Goal: Task Accomplishment & Management: Use online tool/utility

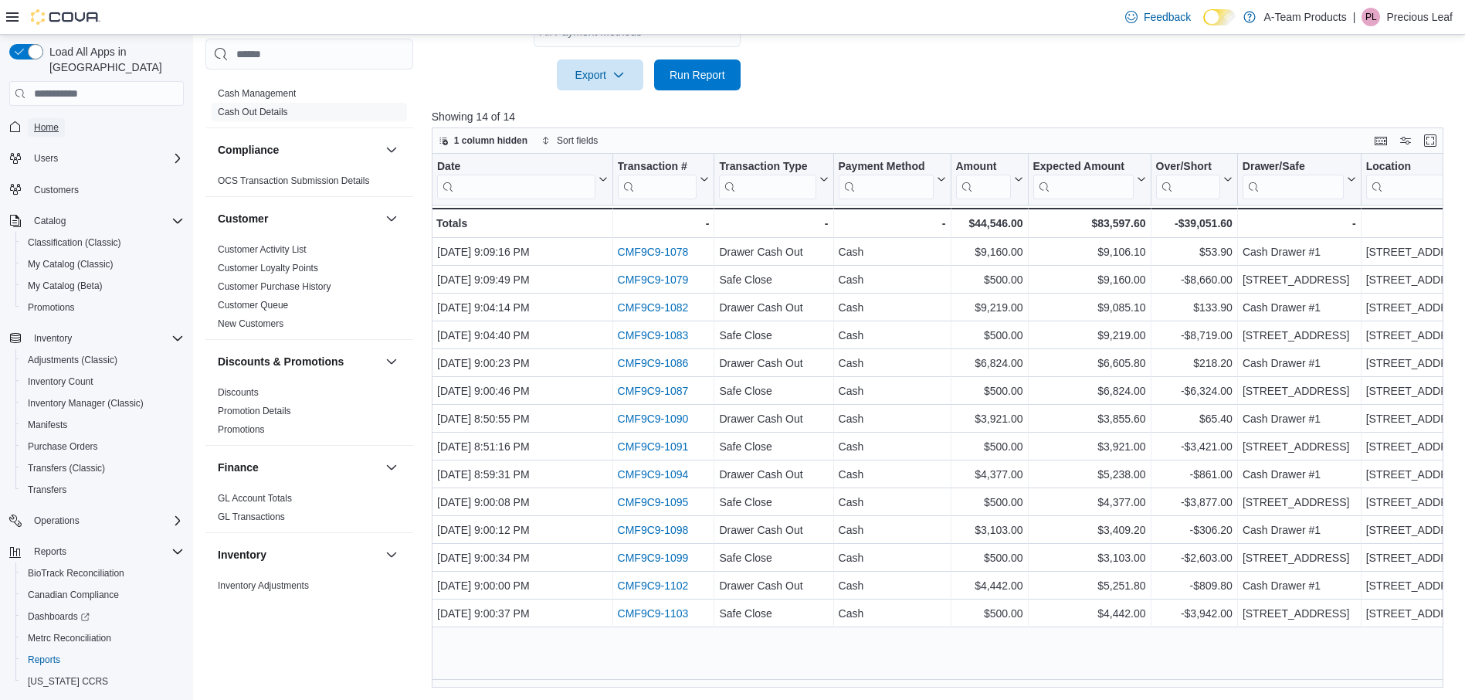
click at [49, 121] on span "Home" at bounding box center [46, 127] width 25 height 12
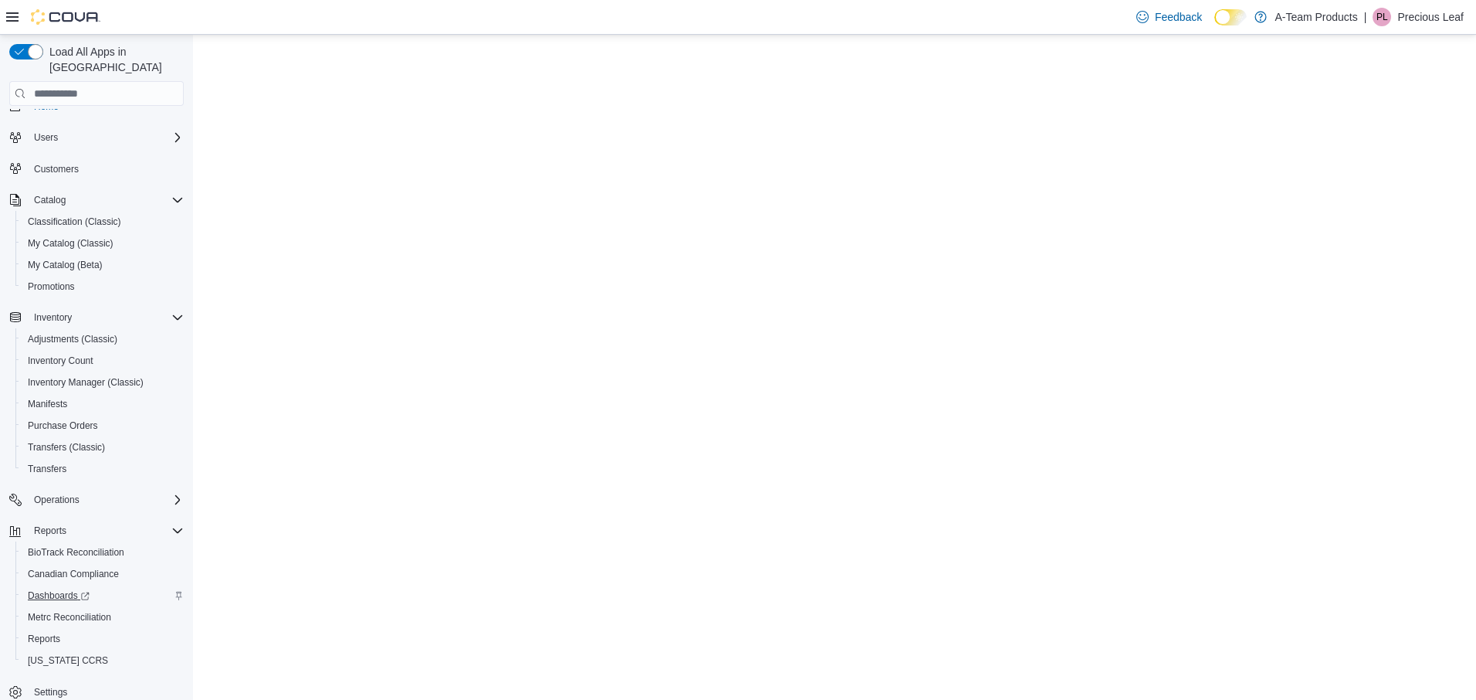
scroll to position [32, 0]
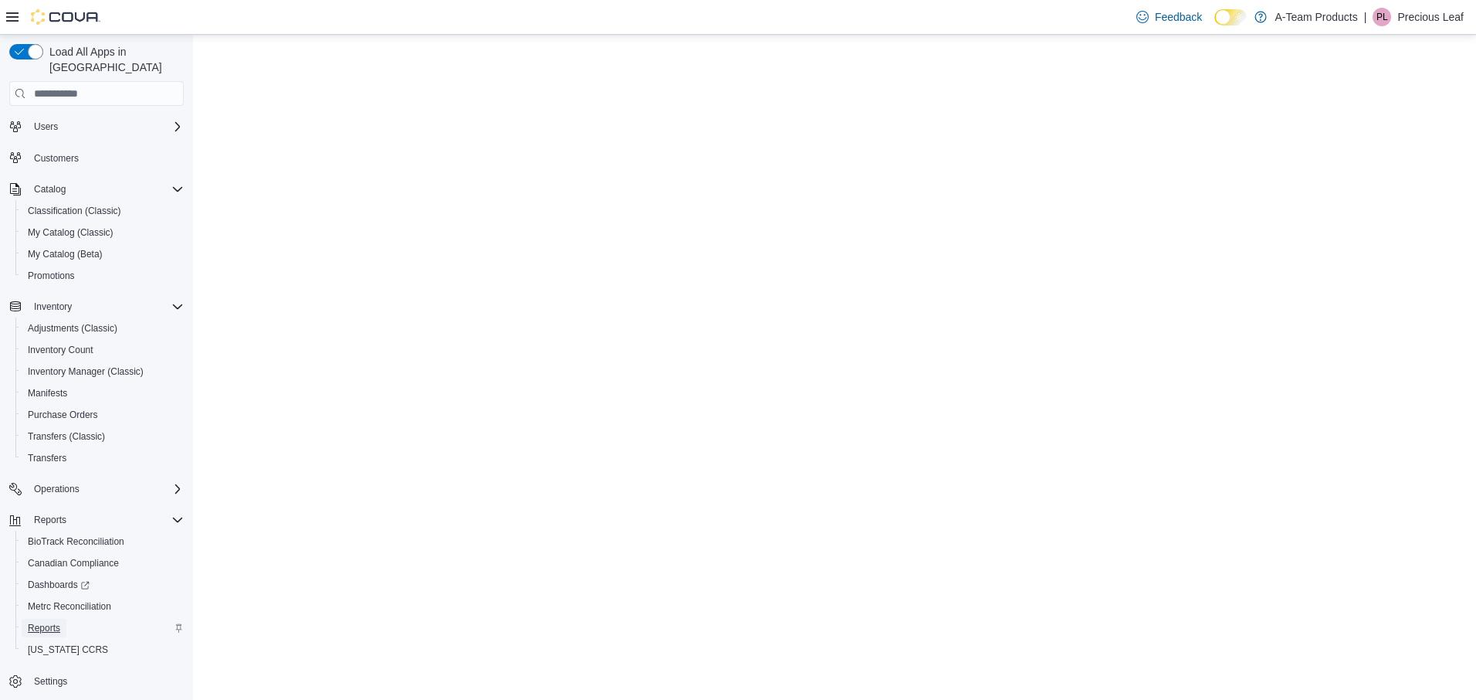
click at [53, 618] on span "Reports" at bounding box center [44, 627] width 32 height 19
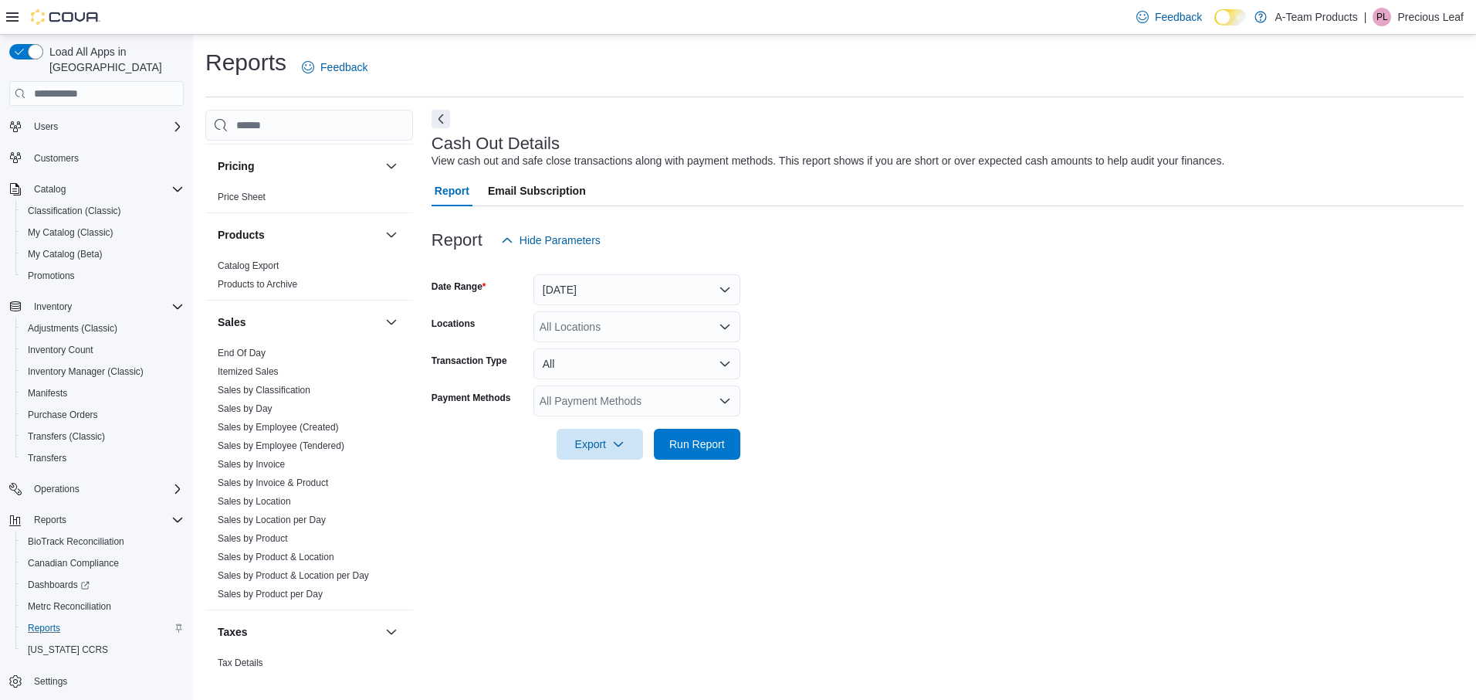
scroll to position [1004, 0]
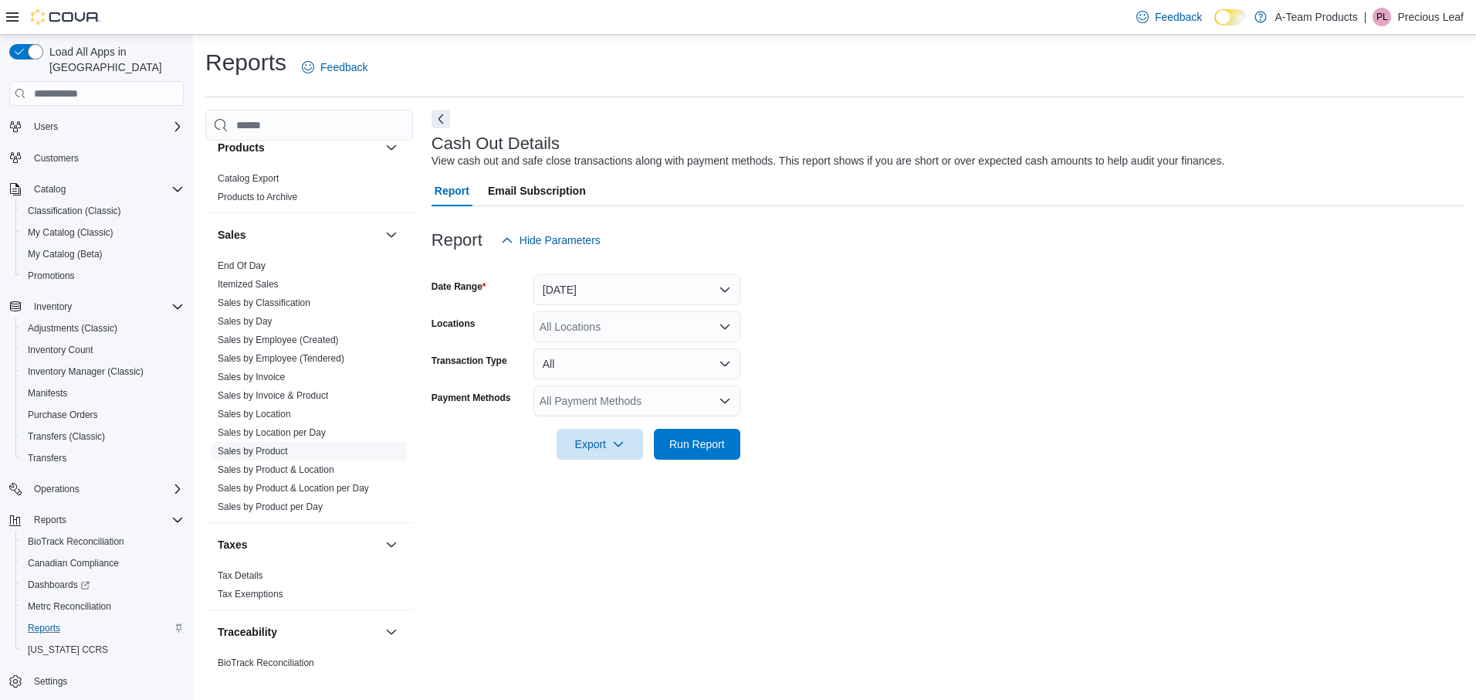
click at [276, 447] on link "Sales by Product" at bounding box center [253, 451] width 70 height 11
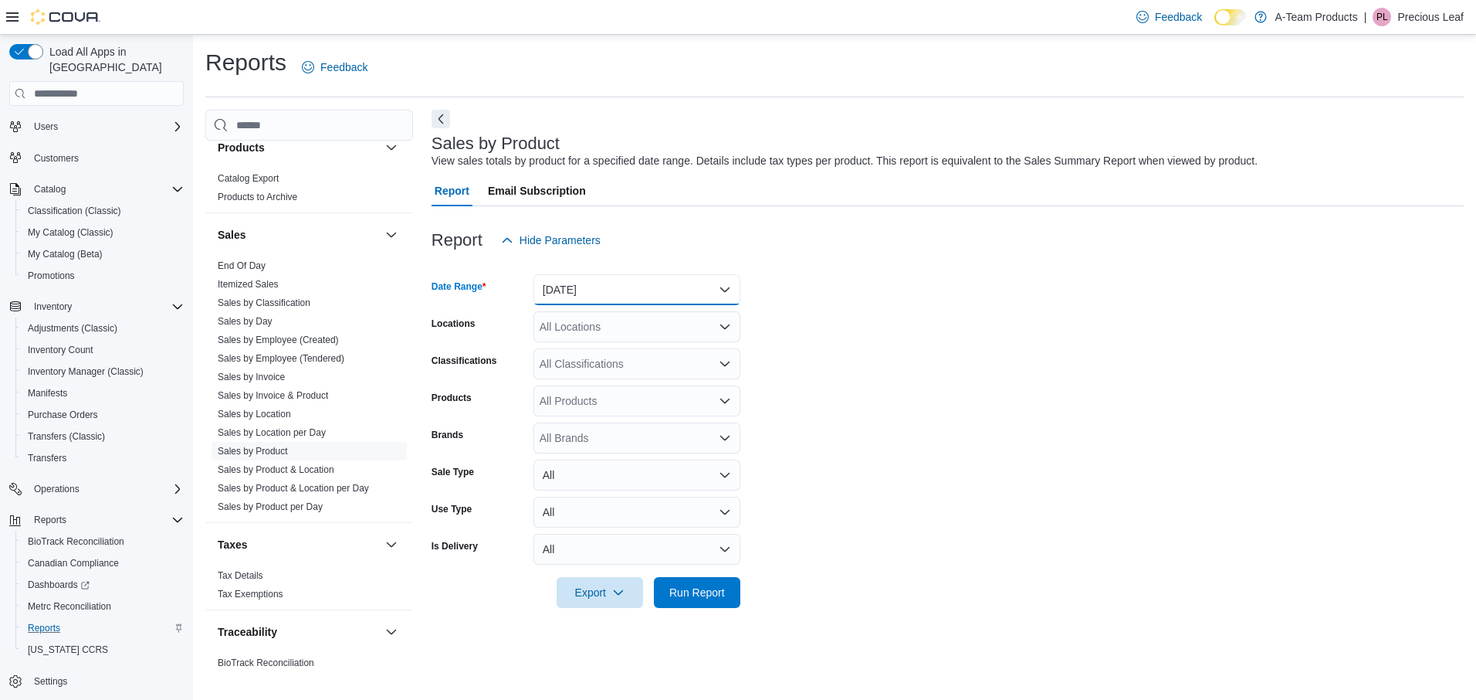
click at [585, 294] on button "Yesterday" at bounding box center [637, 289] width 207 height 31
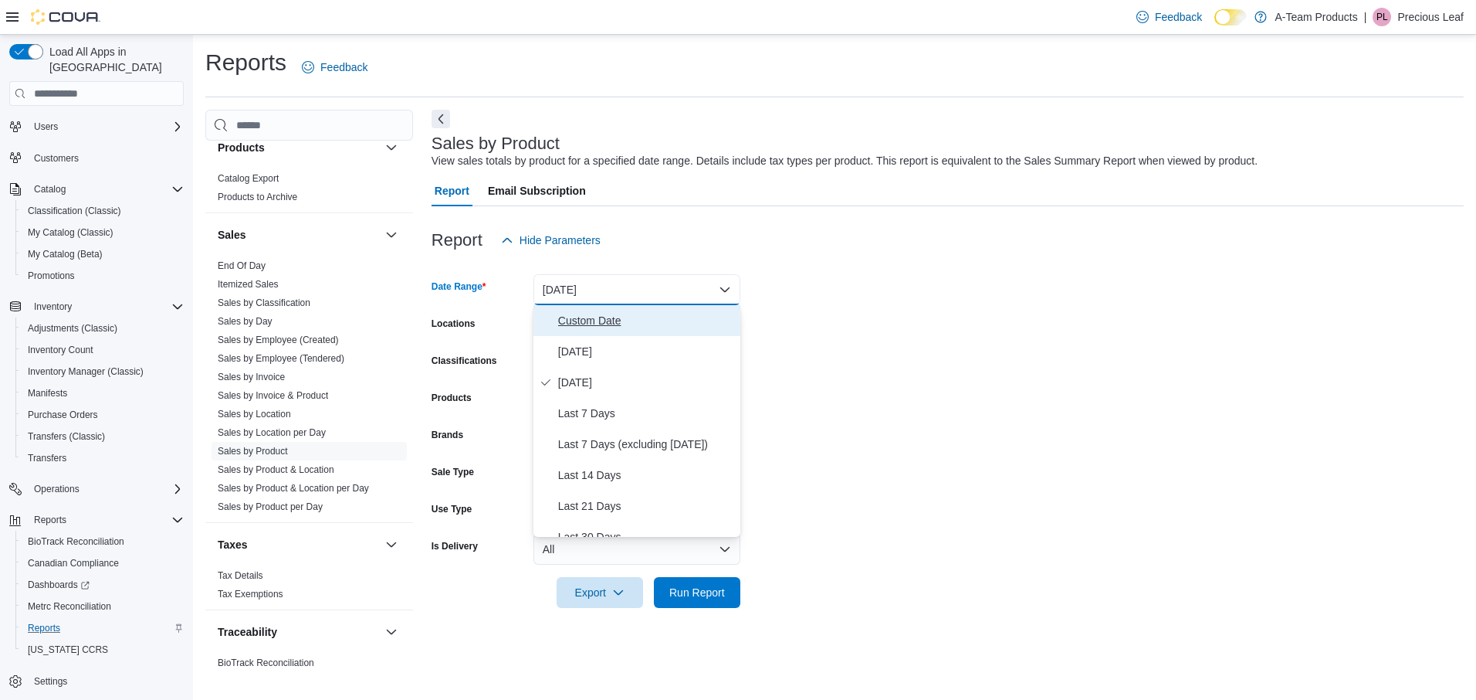
click at [593, 319] on span "Custom Date" at bounding box center [646, 320] width 176 height 19
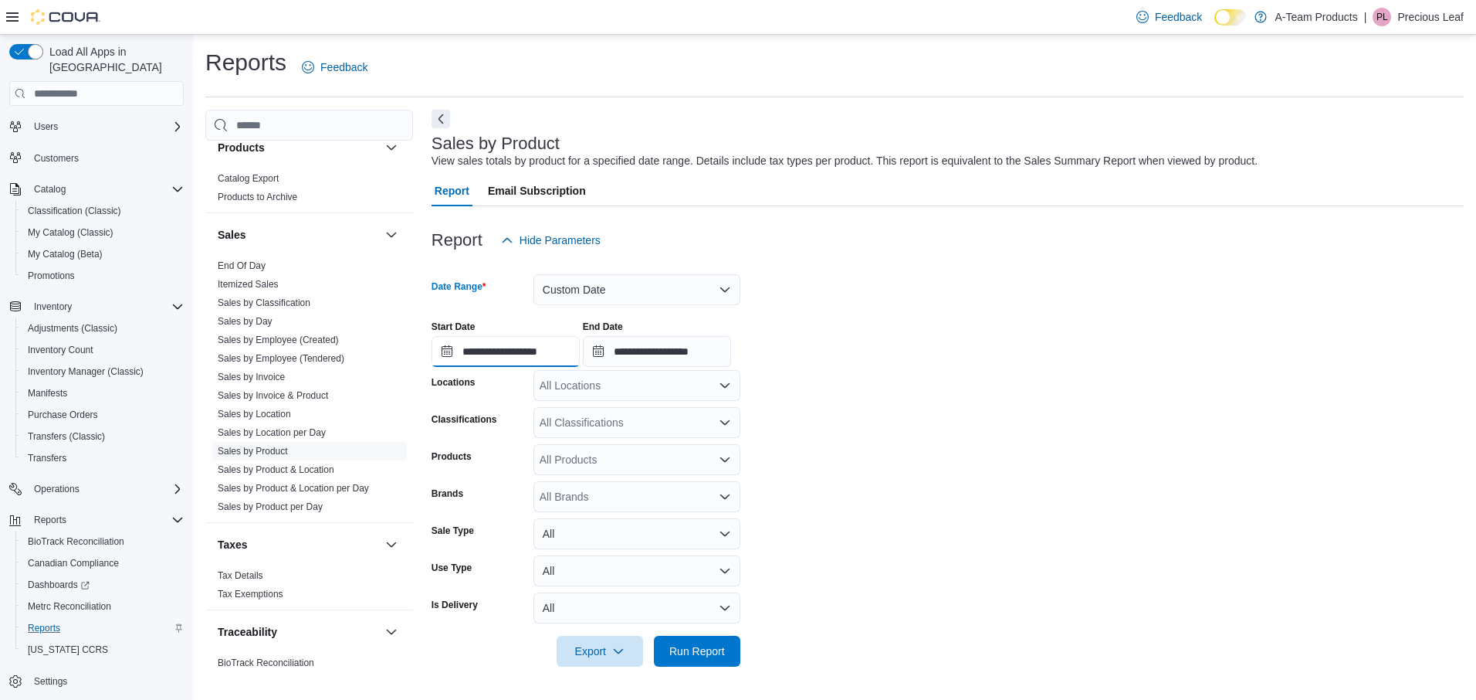
click at [566, 352] on input "**********" at bounding box center [506, 351] width 148 height 31
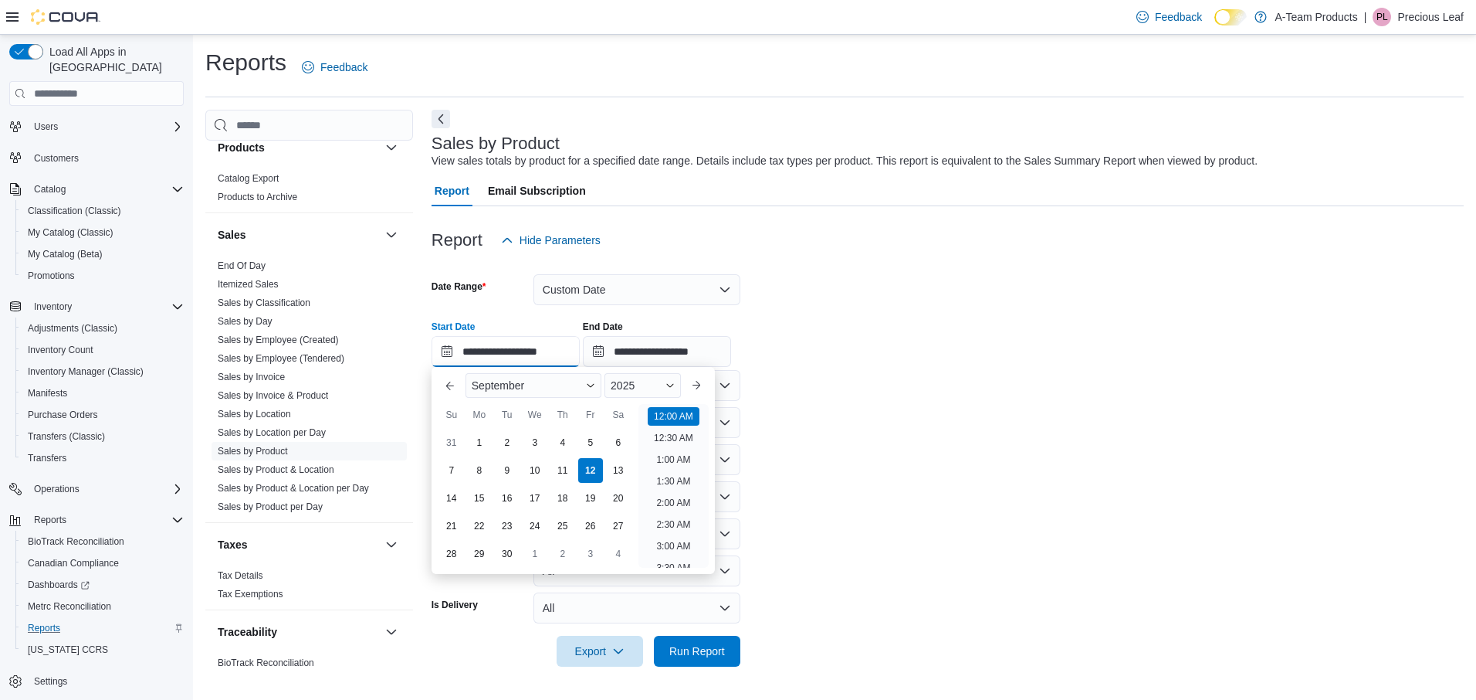
scroll to position [48, 0]
click at [530, 467] on div "10" at bounding box center [534, 470] width 27 height 27
click at [676, 486] on li "9:00 AM" at bounding box center [673, 493] width 46 height 19
type input "**********"
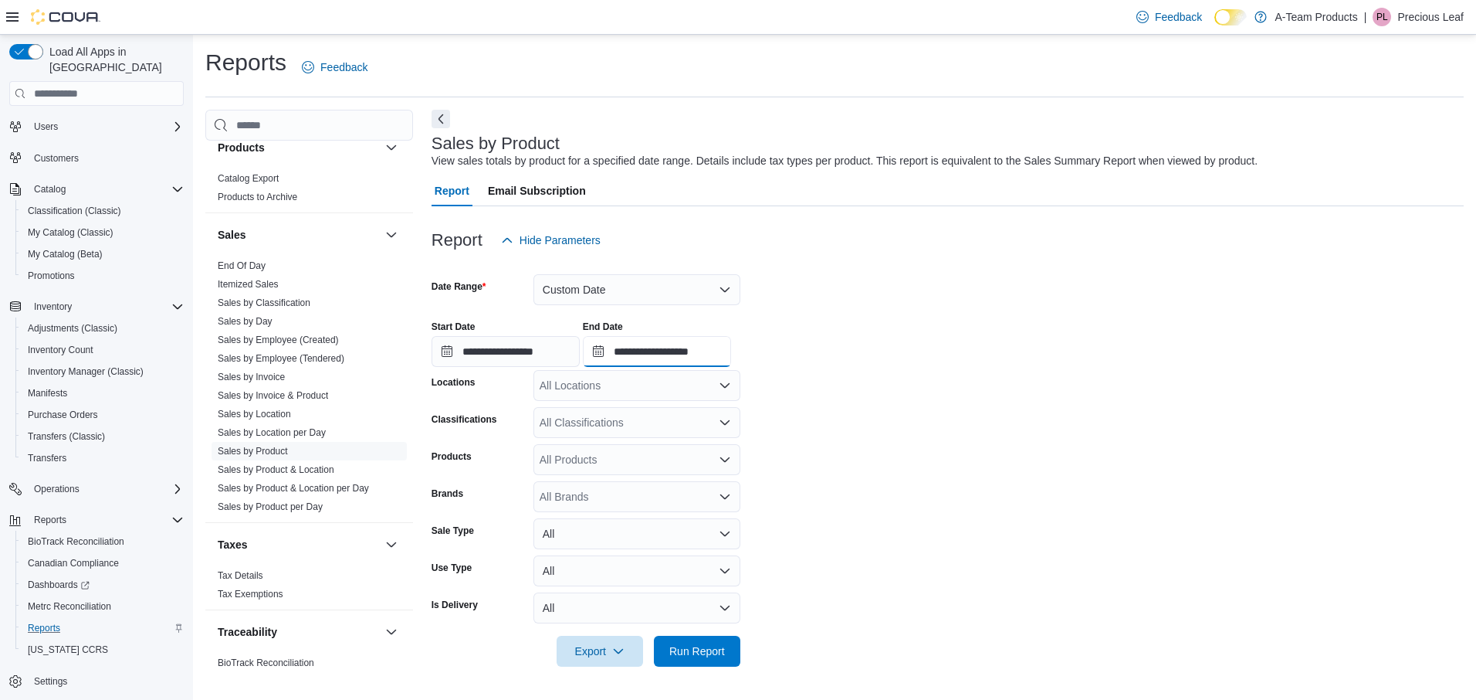
click at [675, 354] on input "**********" at bounding box center [657, 351] width 148 height 31
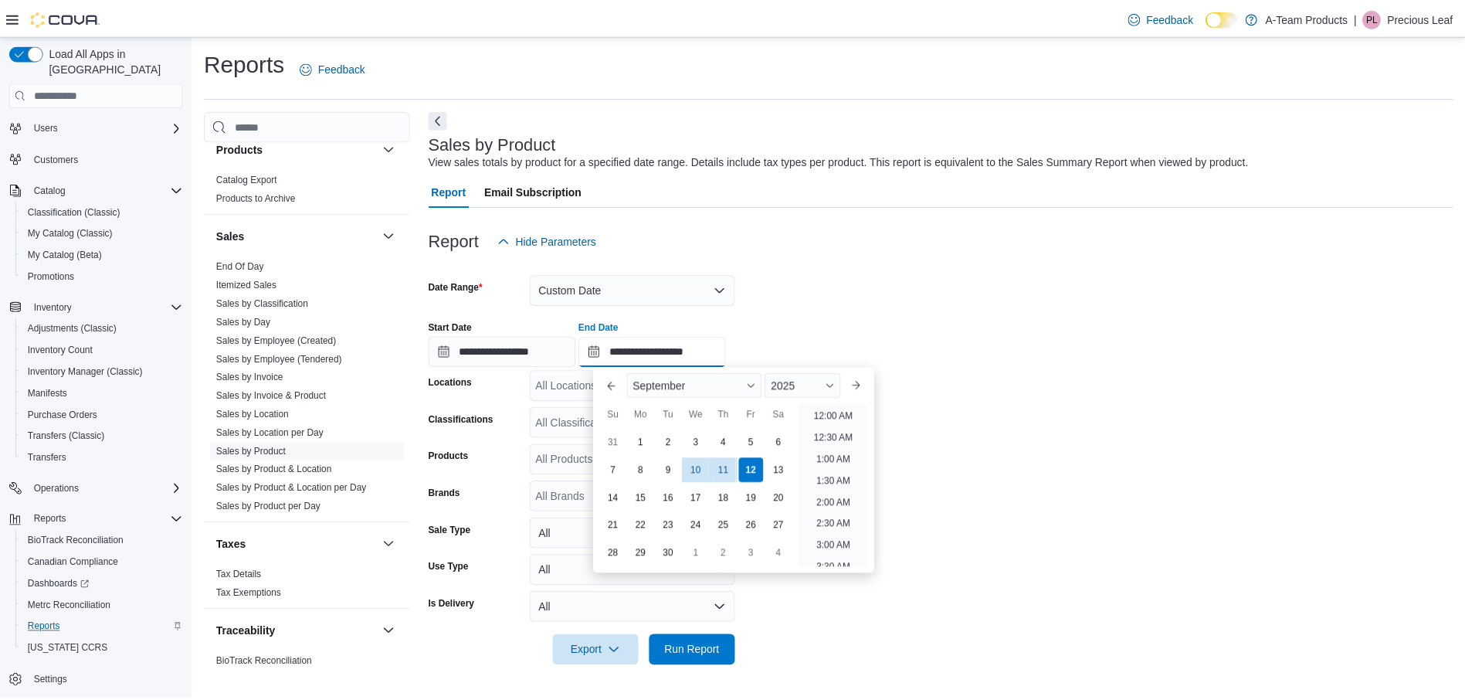
scroll to position [877, 0]
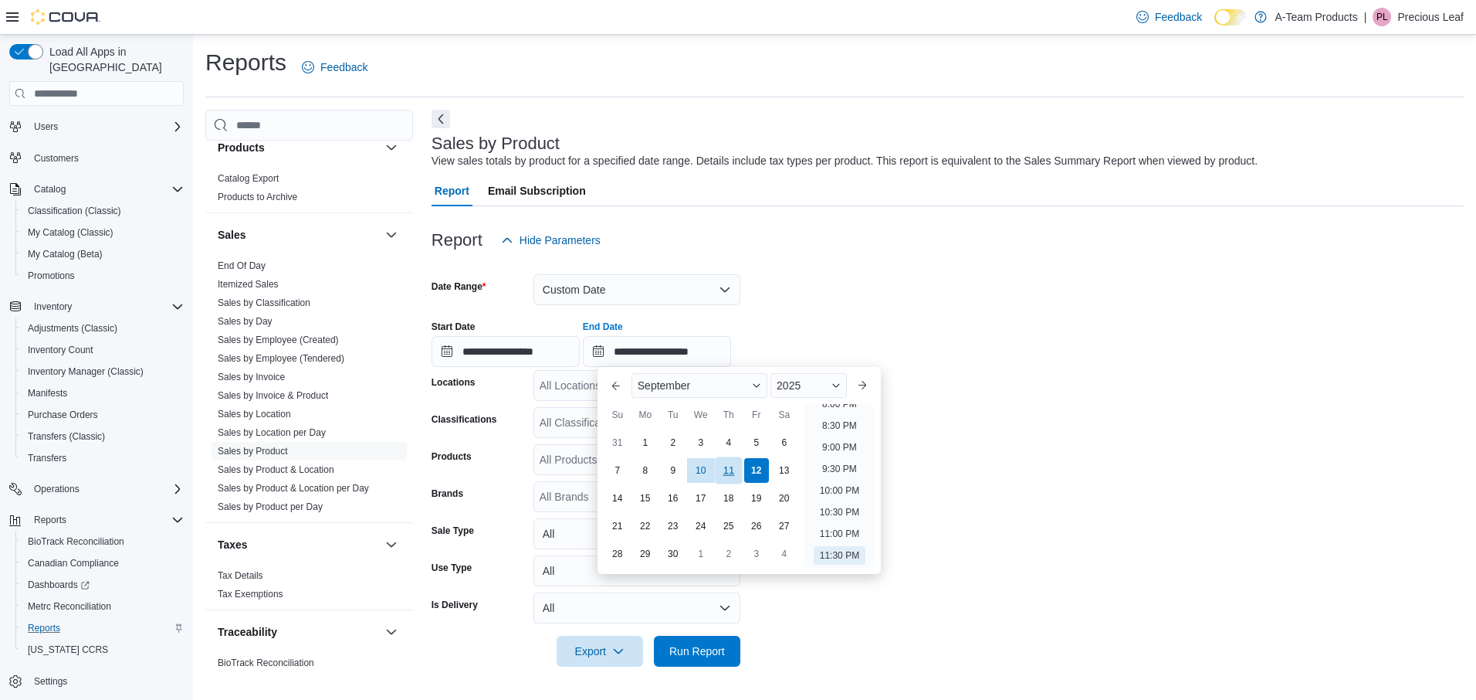
click at [730, 464] on div "11" at bounding box center [728, 470] width 27 height 27
click at [841, 451] on li "9:00 PM" at bounding box center [839, 447] width 47 height 19
type input "**********"
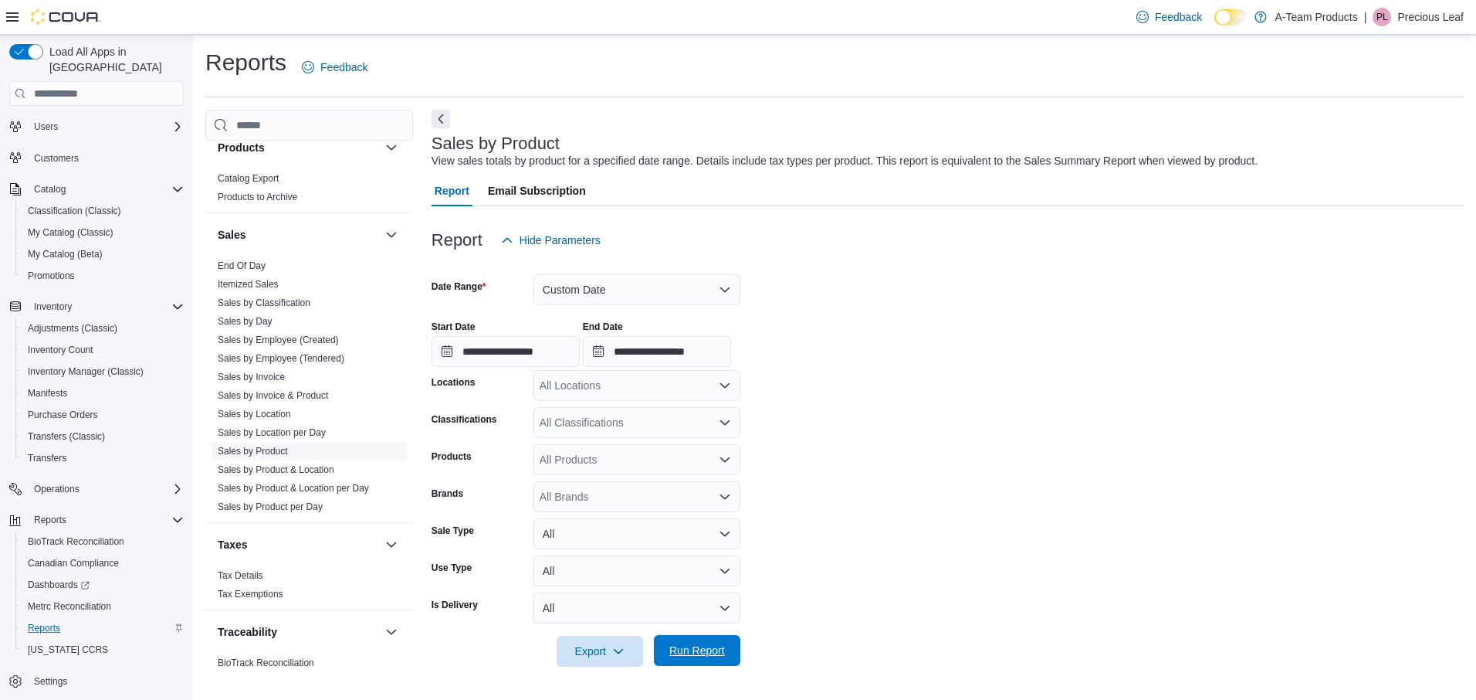
click at [697, 652] on span "Run Report" at bounding box center [697, 649] width 56 height 15
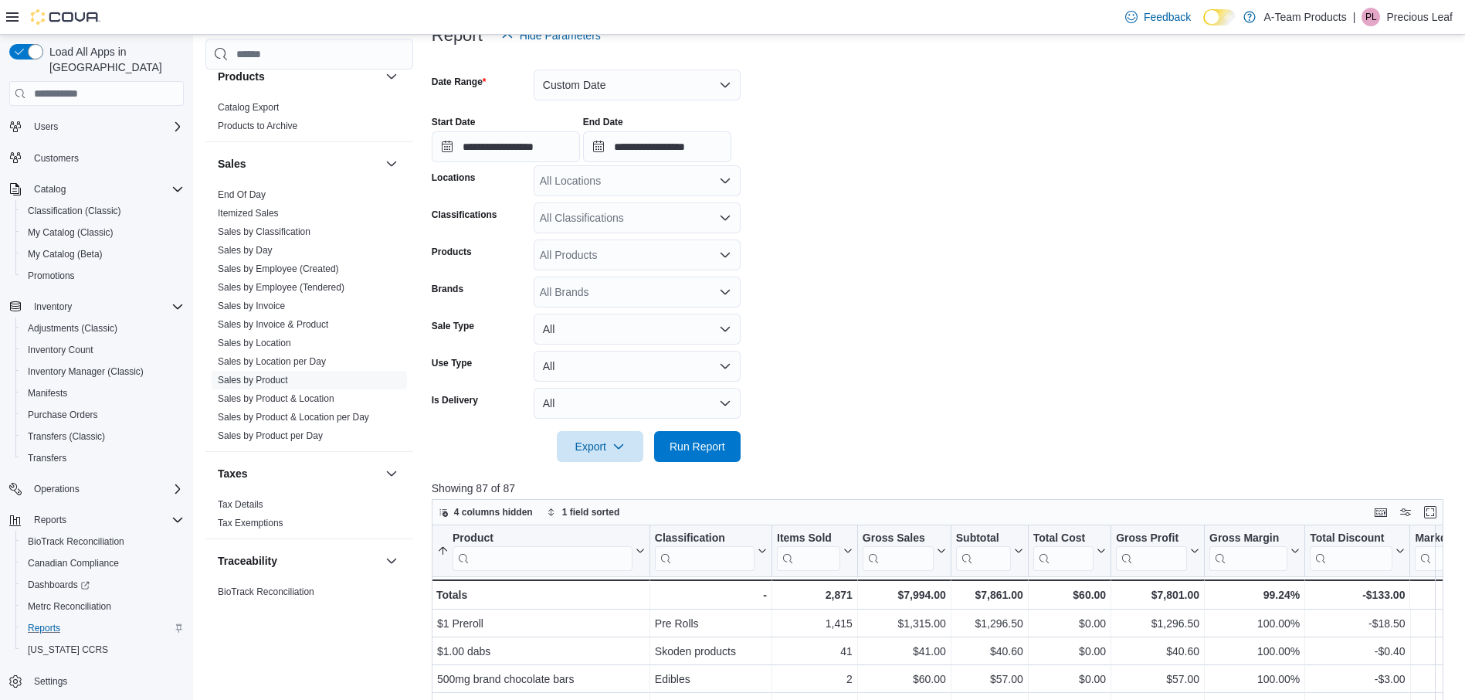
scroll to position [309, 0]
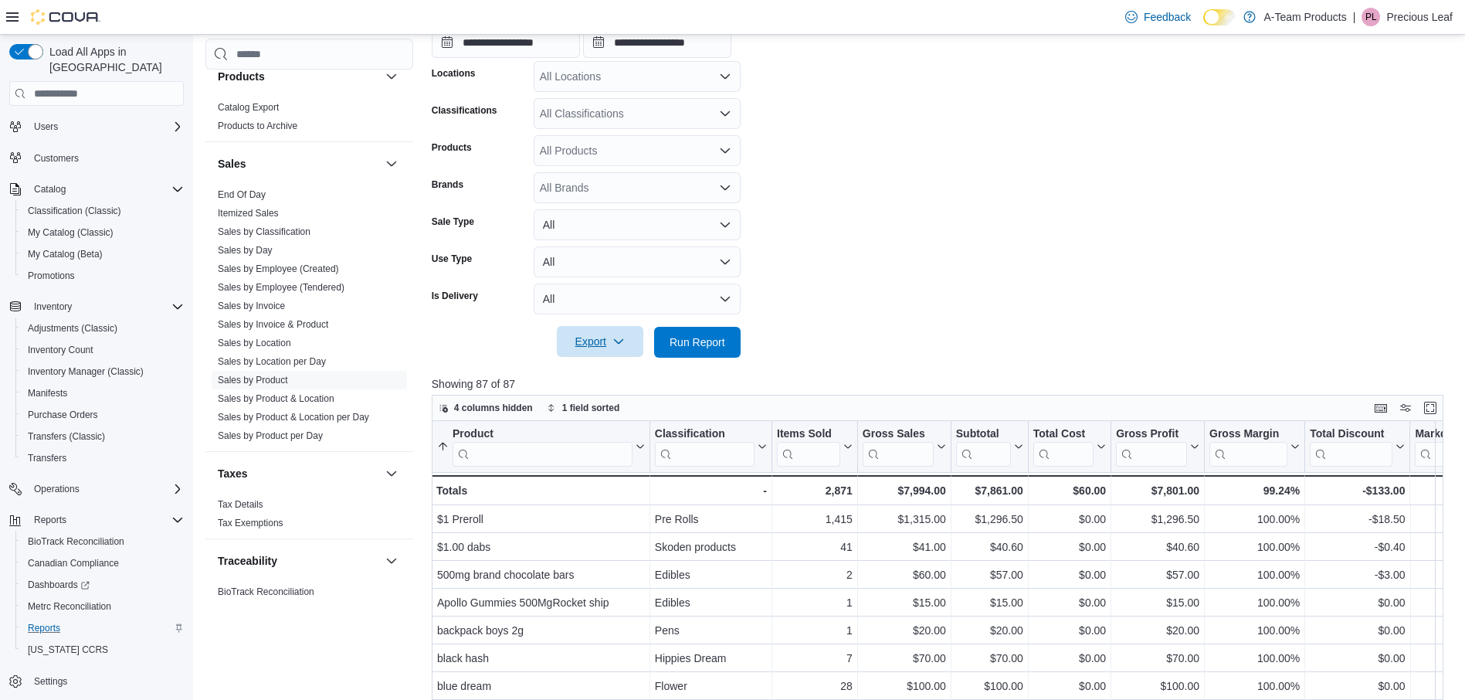
click at [603, 346] on span "Export" at bounding box center [600, 341] width 68 height 31
click at [600, 368] on span "Export to Excel" at bounding box center [602, 373] width 69 height 12
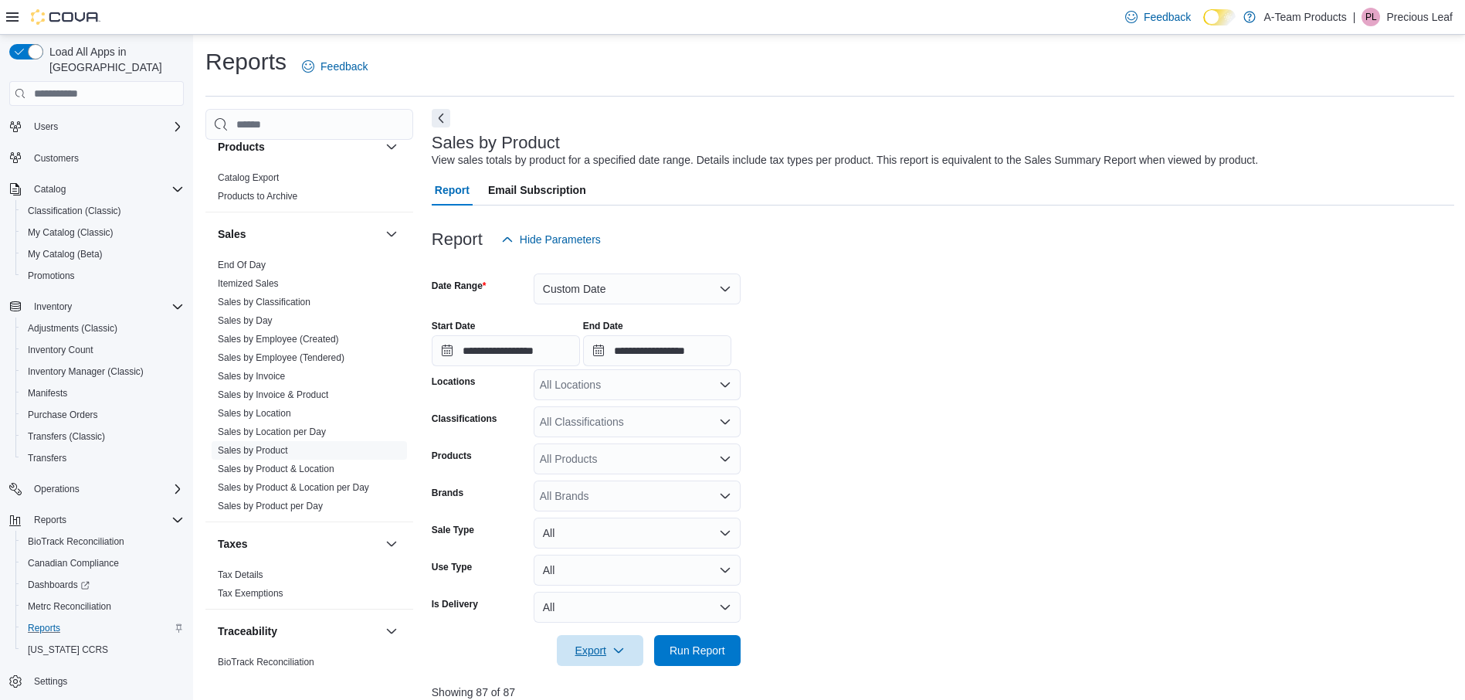
scroll to position [0, 0]
